Goal: Subscribe to service/newsletter

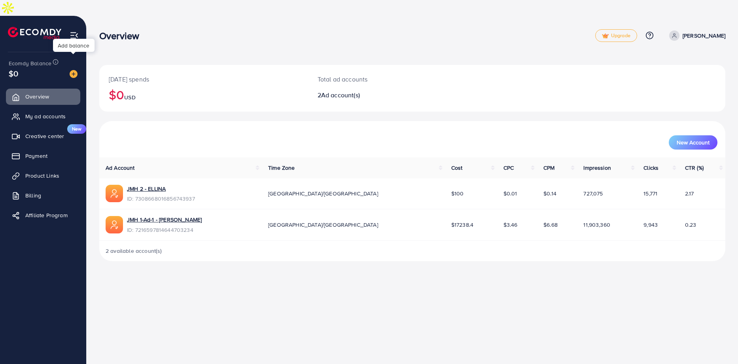
click at [74, 70] on img at bounding box center [74, 74] width 8 height 8
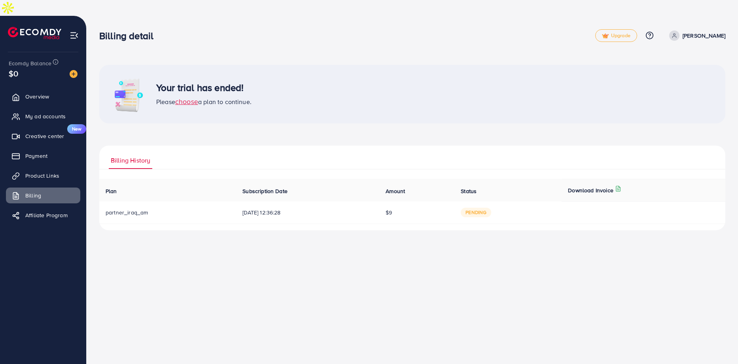
click at [187, 96] on span "choose" at bounding box center [186, 101] width 23 height 10
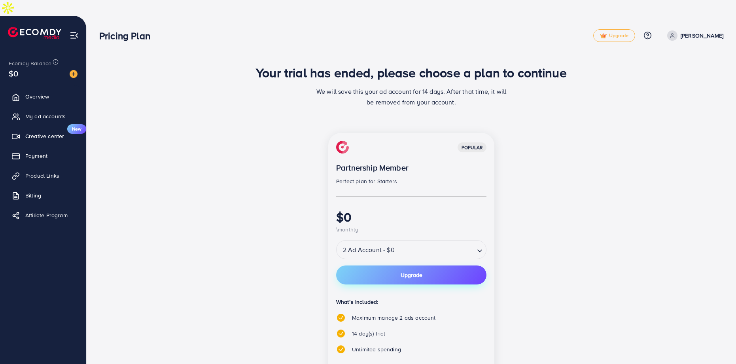
click at [401, 272] on span "Upgrade" at bounding box center [412, 275] width 22 height 6
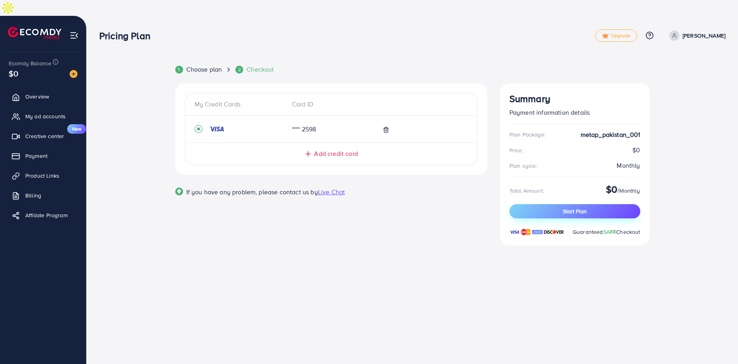
click at [573, 207] on span "Start Plan" at bounding box center [575, 211] width 24 height 8
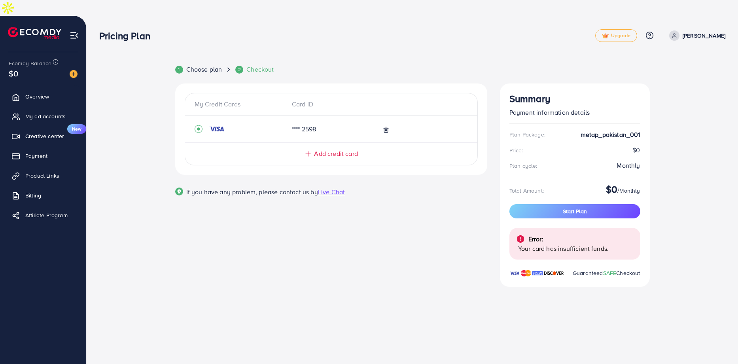
click at [337, 149] on span "Add credit card" at bounding box center [336, 153] width 44 height 9
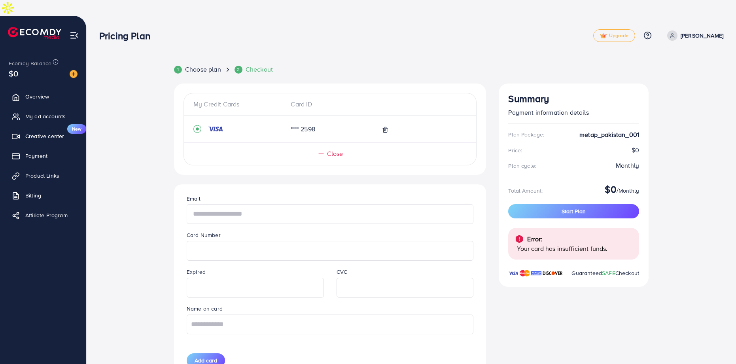
click at [201, 206] on input "text" at bounding box center [330, 214] width 287 height 20
click at [157, 167] on div "1 Choose plan 2 Checkout My Credit Cards Card ID **** 2598 Close Email Card Num…" at bounding box center [411, 243] width 624 height 356
click at [214, 204] on input "text" at bounding box center [330, 214] width 287 height 20
type input "*"
type input "**********"
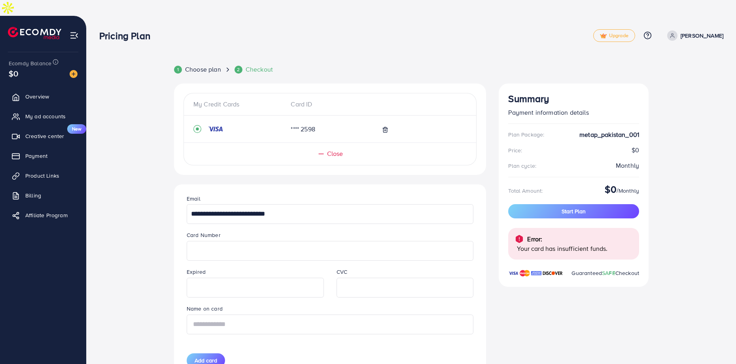
click at [199, 314] on input "text" at bounding box center [330, 324] width 287 height 20
type input "**********"
click at [210, 356] on span "Add card" at bounding box center [206, 360] width 23 height 8
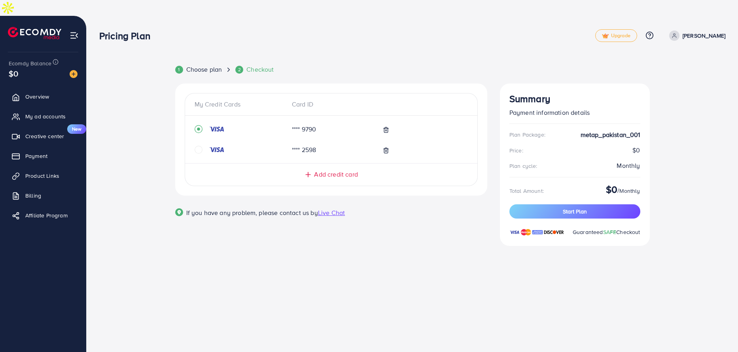
click at [201, 146] on icon "circle" at bounding box center [199, 150] width 8 height 8
click at [202, 125] on icon "circle" at bounding box center [199, 129] width 8 height 8
click at [591, 204] on button "Start Plan" at bounding box center [574, 211] width 131 height 14
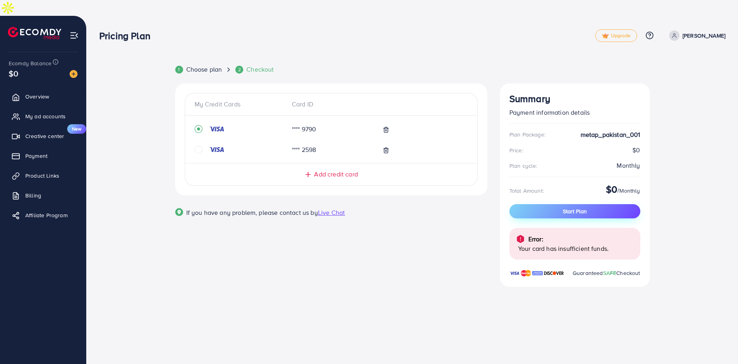
click at [577, 207] on span "Start Plan" at bounding box center [575, 211] width 24 height 8
click at [198, 146] on icon "circle" at bounding box center [199, 150] width 8 height 8
click at [581, 207] on span "Start Plan" at bounding box center [575, 211] width 24 height 8
